Goal: Task Accomplishment & Management: Manage account settings

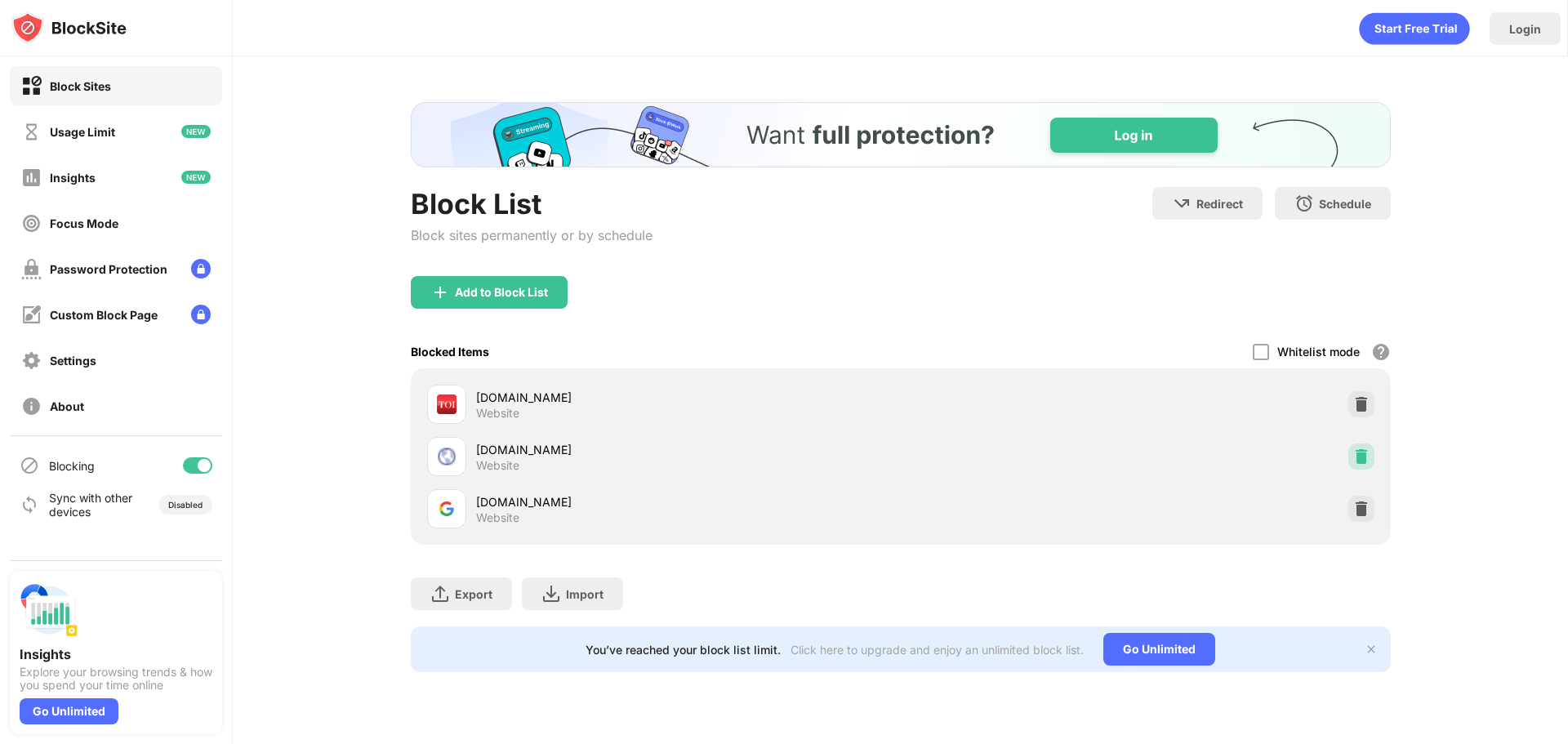
click at [1368, 460] on img at bounding box center [1362, 456] width 16 height 16
